Goal: Find specific page/section: Find specific page/section

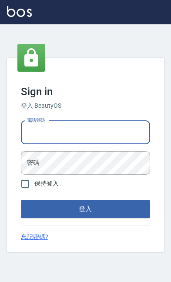
type input "0919522863"
click at [85, 218] on button "登入" at bounding box center [85, 209] width 129 height 18
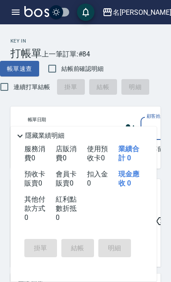
click at [14, 10] on icon "button" at bounding box center [16, 12] width 8 height 5
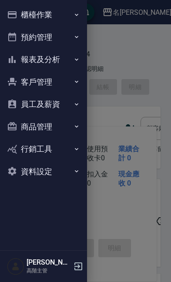
click at [80, 61] on icon "button" at bounding box center [76, 59] width 7 height 7
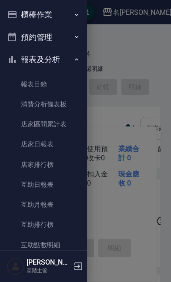
click at [61, 144] on link "店家日報表" at bounding box center [43, 144] width 80 height 20
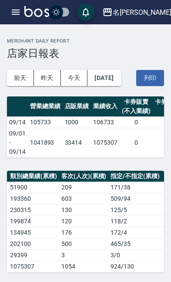
scroll to position [0, 240]
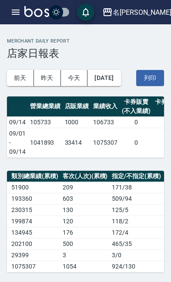
click at [146, 13] on div "名[PERSON_NAME]" at bounding box center [142, 12] width 59 height 11
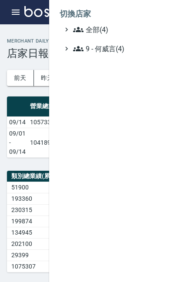
click at [123, 51] on span "9 - 何威言(4)" at bounding box center [115, 48] width 84 height 10
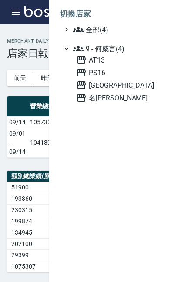
click at [107, 59] on span "AT13" at bounding box center [116, 60] width 81 height 10
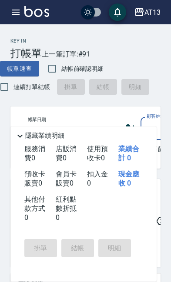
click at [14, 10] on icon "button" at bounding box center [16, 12] width 8 height 5
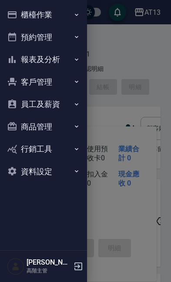
click at [80, 61] on icon "button" at bounding box center [76, 59] width 7 height 7
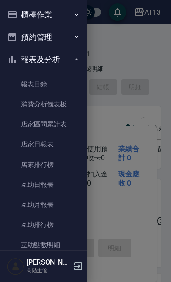
click at [72, 146] on link "店家日報表" at bounding box center [43, 144] width 80 height 20
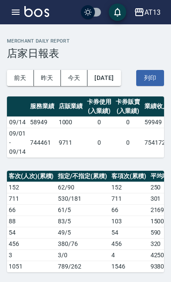
scroll to position [0, 297]
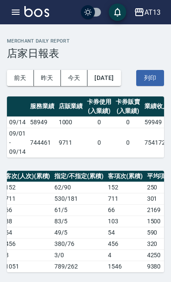
click at [154, 8] on div "AT13" at bounding box center [152, 12] width 16 height 11
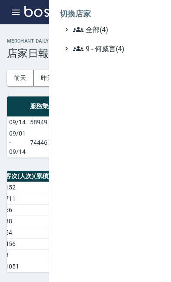
click at [125, 49] on span "9 - 何威言(4)" at bounding box center [115, 48] width 84 height 10
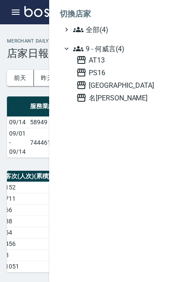
click at [119, 99] on span "名[PERSON_NAME]" at bounding box center [116, 98] width 81 height 10
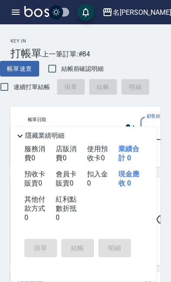
click at [16, 10] on icon "button" at bounding box center [16, 12] width 8 height 5
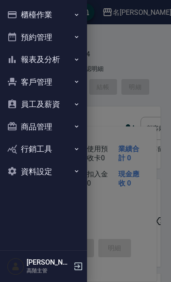
click at [80, 61] on icon "button" at bounding box center [76, 59] width 7 height 7
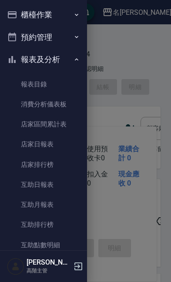
click at [60, 148] on link "店家日報表" at bounding box center [43, 144] width 80 height 20
